Goal: Task Accomplishment & Management: Use online tool/utility

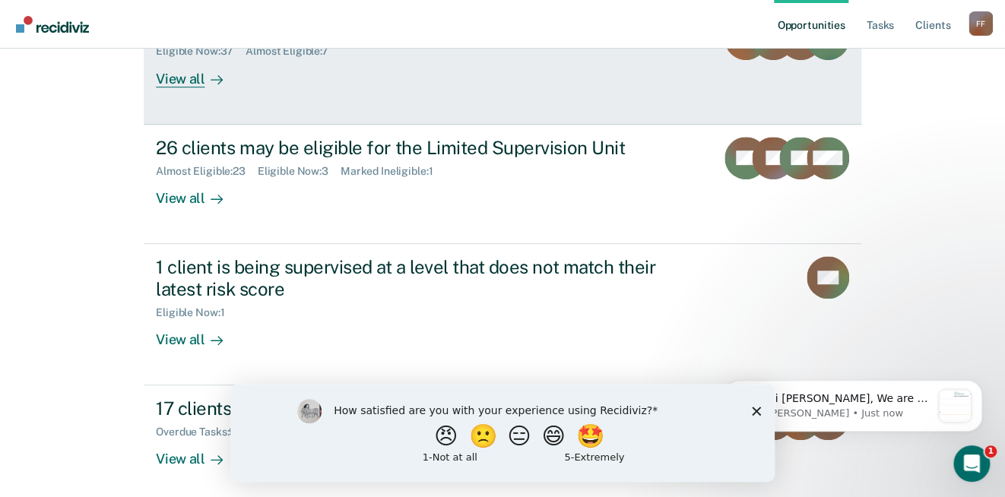
scroll to position [365, 0]
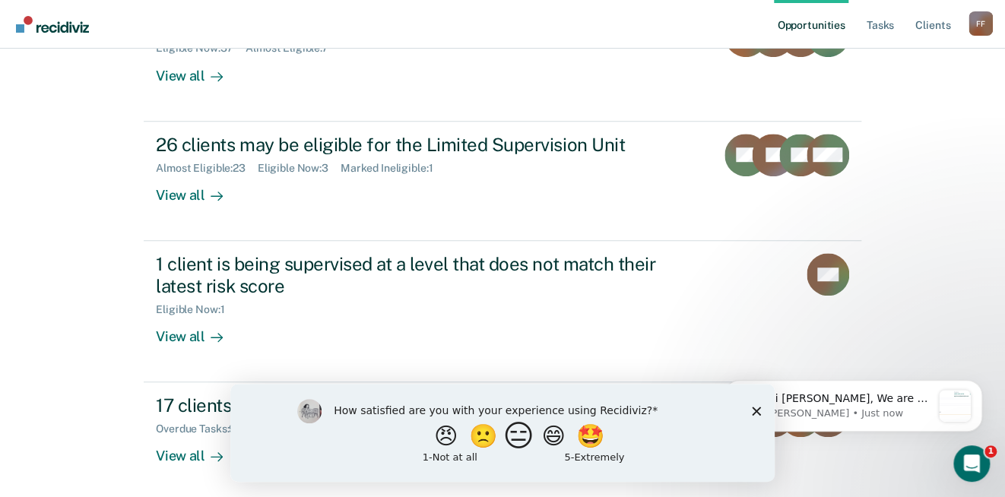
click at [516, 440] on button "😑" at bounding box center [521, 436] width 36 height 30
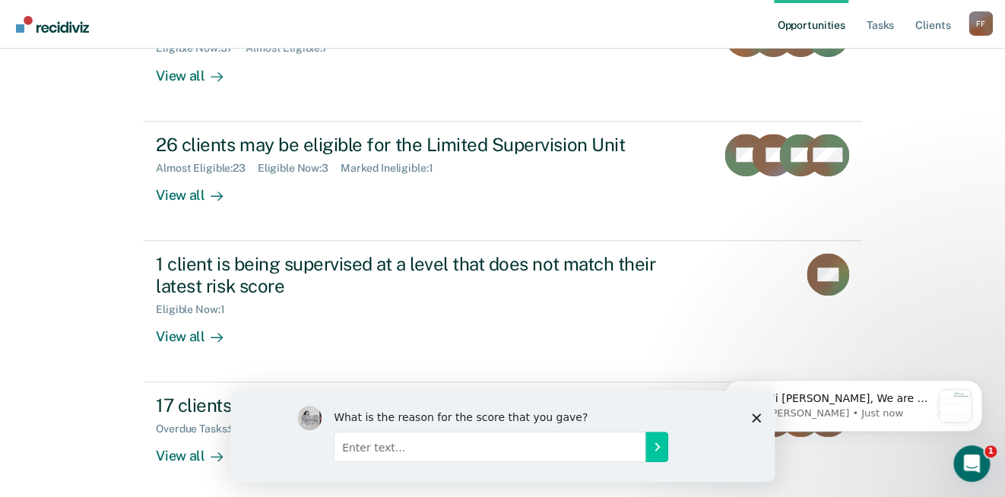
drag, startPoint x: 752, startPoint y: 419, endPoint x: 753, endPoint y: 407, distance: 12.2
click at [752, 419] on icon "Close survey" at bounding box center [756, 417] width 9 height 9
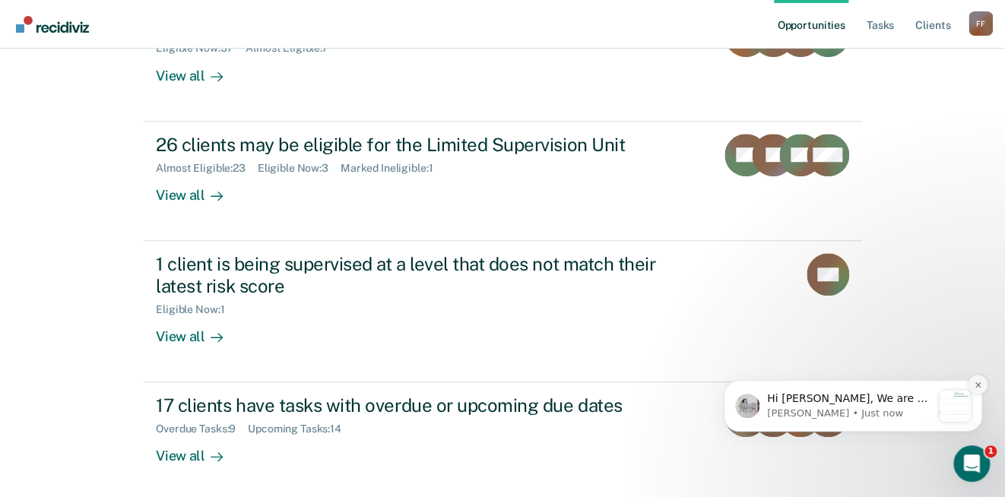
click at [974, 386] on icon "Dismiss notification" at bounding box center [978, 385] width 8 height 8
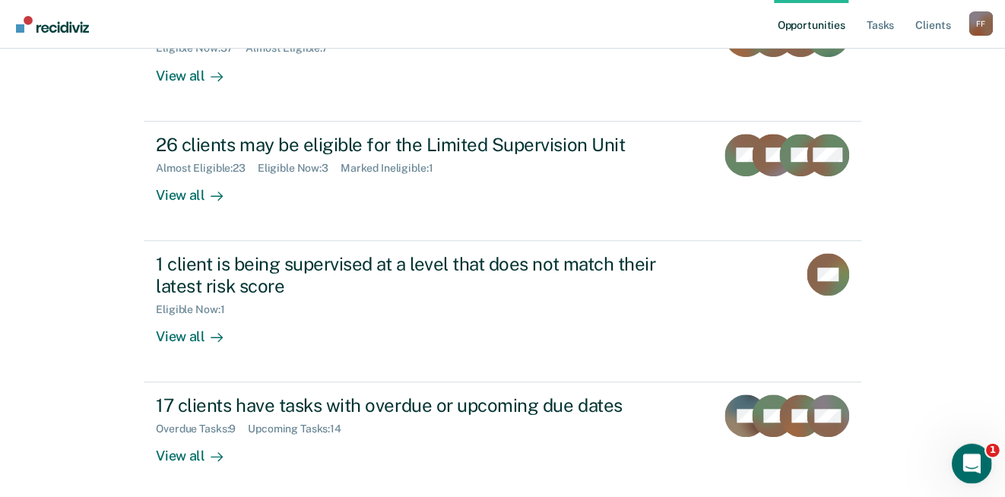
click at [961, 458] on icon "Open Intercom Messenger" at bounding box center [969, 461] width 25 height 25
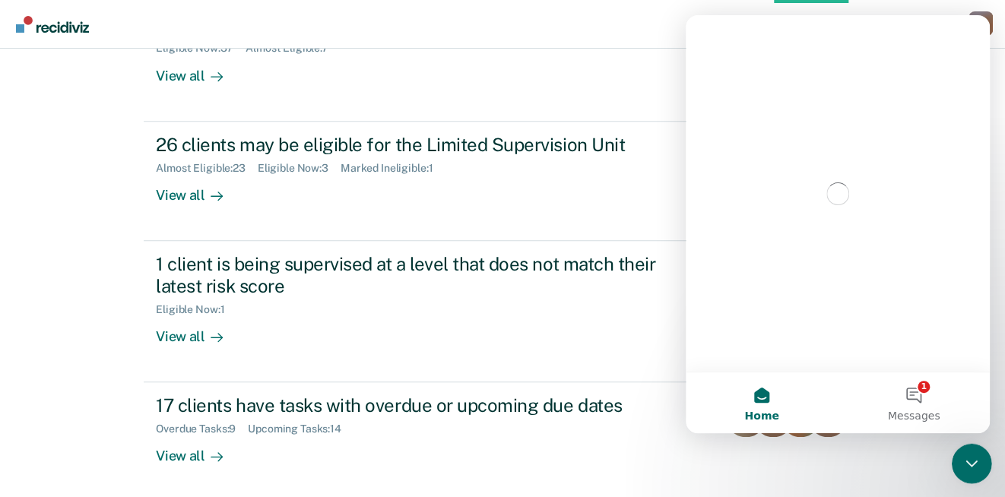
scroll to position [0, 0]
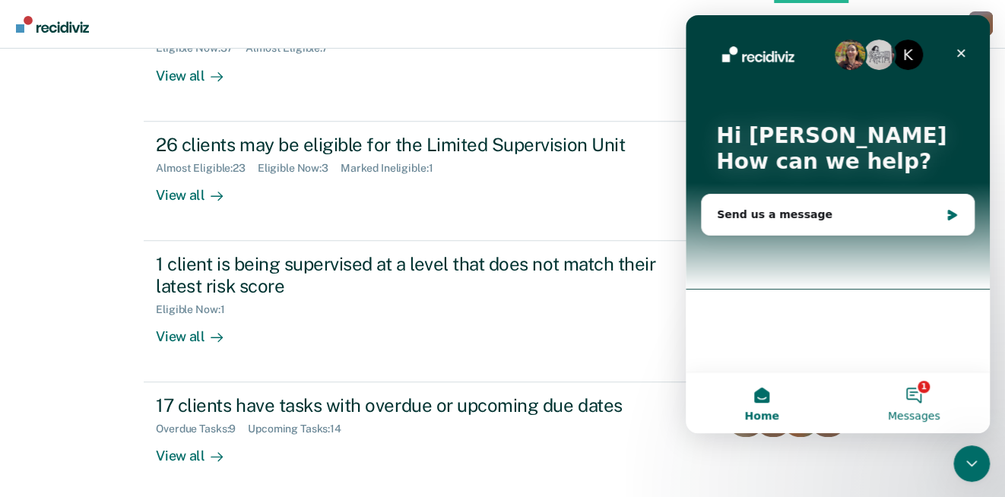
click at [917, 390] on button "1 Messages" at bounding box center [914, 403] width 152 height 61
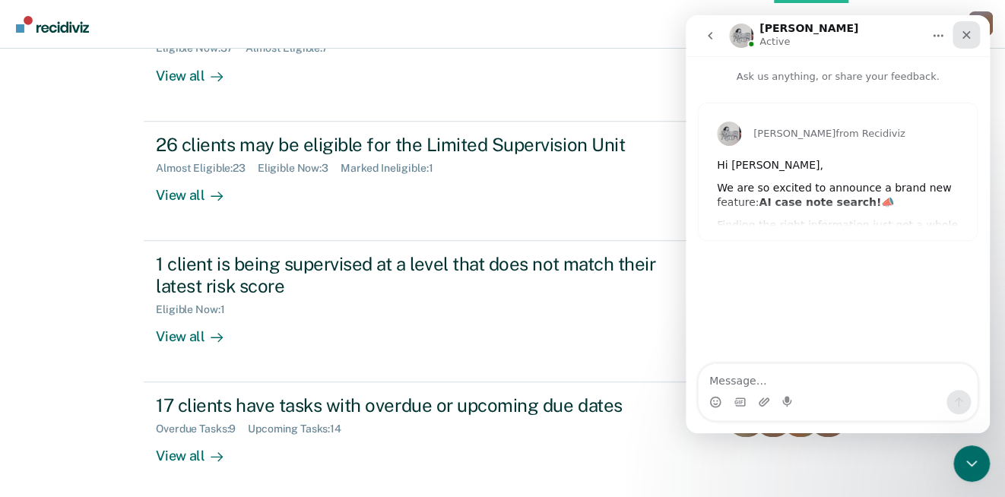
click at [963, 33] on icon "Close" at bounding box center [967, 35] width 8 height 8
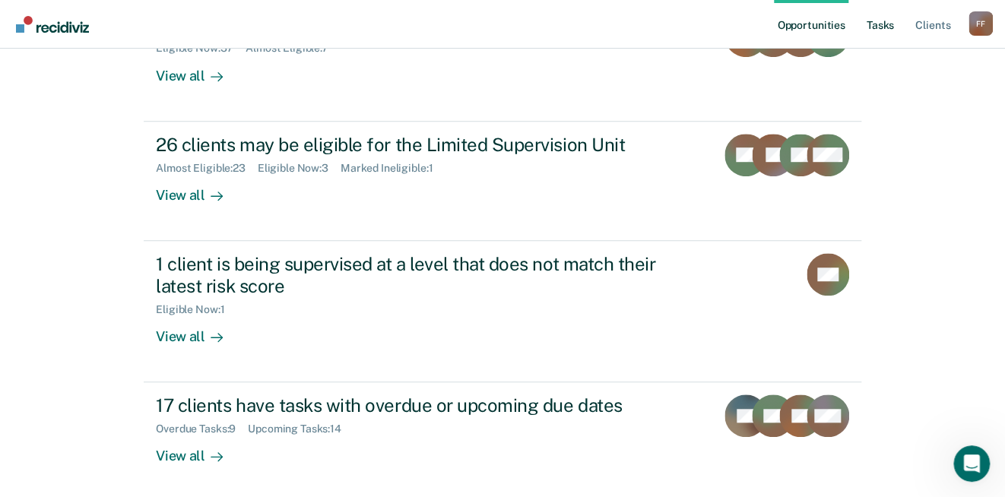
click at [889, 27] on link "Tasks" at bounding box center [880, 24] width 33 height 49
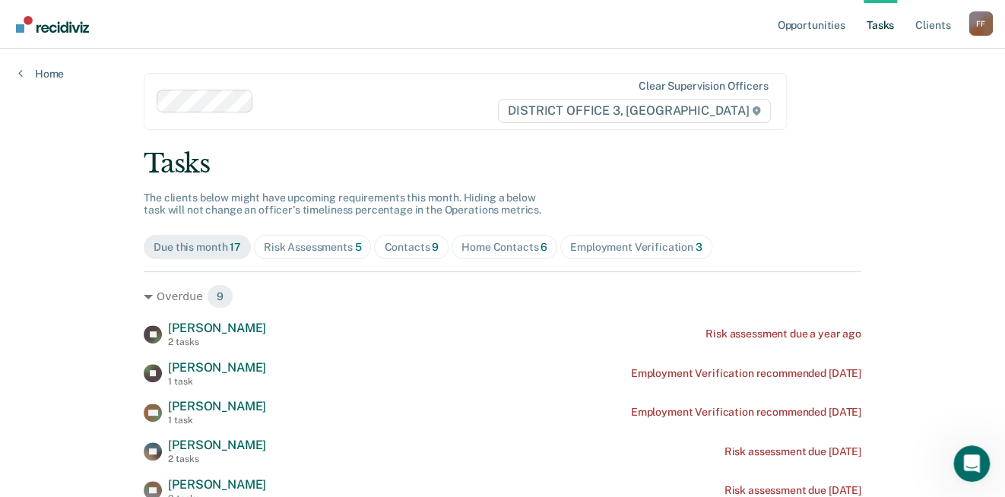
click at [325, 246] on div "Risk Assessments 5" at bounding box center [313, 247] width 98 height 13
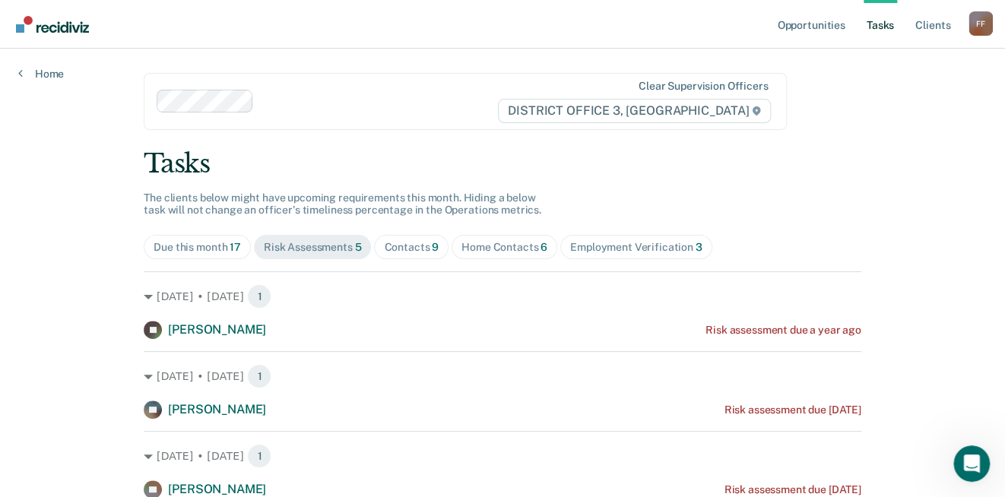
click at [195, 246] on div "Due this month 17" at bounding box center [197, 247] width 87 height 13
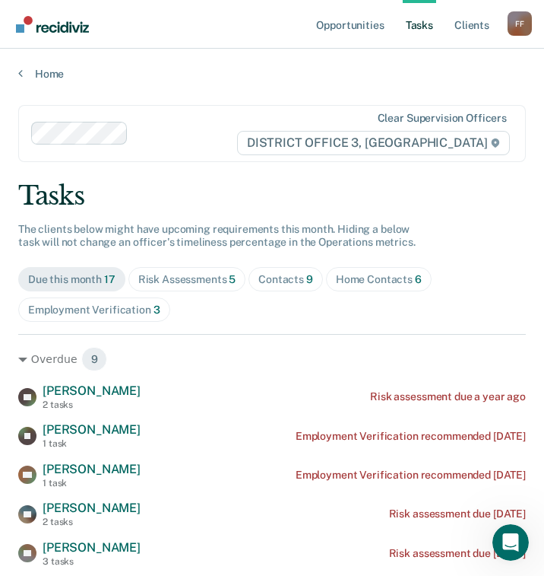
click at [138, 131] on div at bounding box center [185, 133] width 101 height 17
